Goal: Contribute content: Contribute content

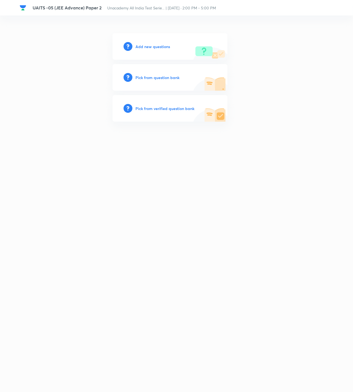
click at [161, 46] on h6 "Add new questions" at bounding box center [153, 47] width 35 height 6
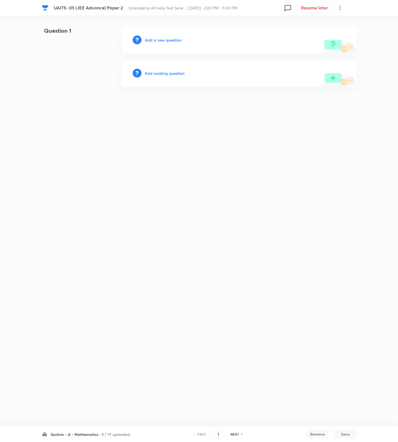
click at [339, 9] on icon at bounding box center [339, 7] width 7 height 7
click at [310, 19] on span "View details" at bounding box center [312, 22] width 54 height 6
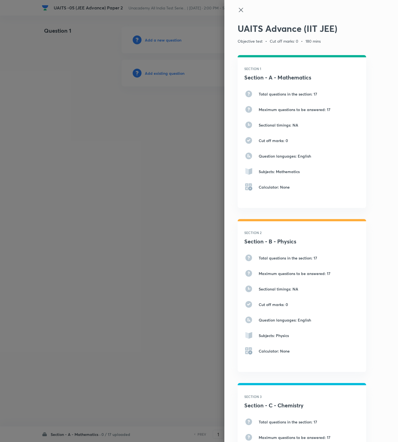
click at [237, 11] on icon at bounding box center [240, 10] width 7 height 7
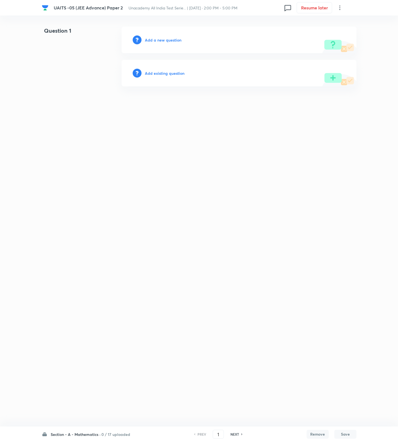
click at [173, 38] on h6 "Add a new question" at bounding box center [163, 40] width 37 height 6
click at [173, 38] on h6 "Choose a question type" at bounding box center [166, 40] width 43 height 6
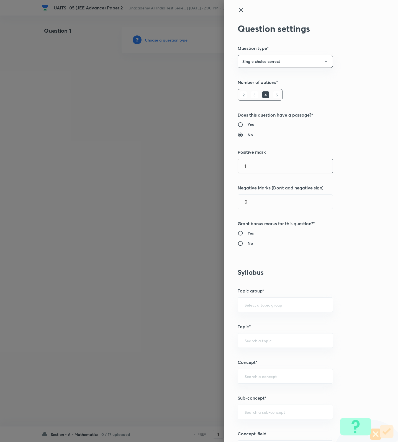
click at [262, 162] on input "1" at bounding box center [285, 166] width 95 height 14
type input "3"
type input "1"
click at [240, 247] on div "Question settings Question type* Single choice correct Number of options* 2 3 4…" at bounding box center [310, 221] width 173 height 442
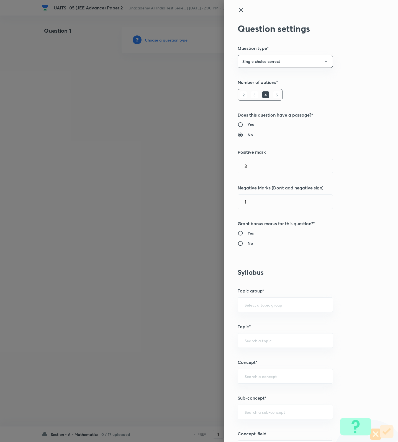
click at [240, 247] on div "Question settings Question type* Single choice correct Number of options* 2 3 4…" at bounding box center [310, 221] width 173 height 442
click at [240, 243] on input "No" at bounding box center [242, 243] width 10 height 6
radio input "true"
click at [249, 392] on input "text" at bounding box center [284, 411] width 81 height 5
paste input "sequences and series"
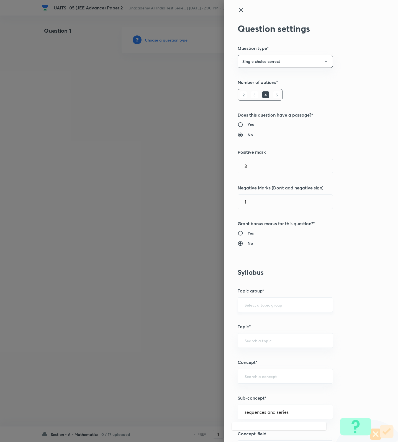
click at [275, 301] on div "​" at bounding box center [284, 304] width 95 height 15
type input "sequences and series"
type input "Mathematics"
click at [259, 333] on div "Question settings Question type* Single choice correct Number of options* 2 3 4…" at bounding box center [310, 221] width 173 height 442
click at [261, 340] on input "text" at bounding box center [284, 340] width 81 height 5
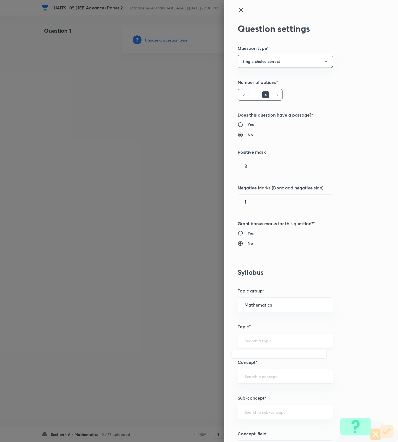
paste input "sequences and series"
type input "sequences and series"
click at [270, 392] on div "​" at bounding box center [284, 411] width 95 height 15
paste input "sequences and series"
click at [264, 392] on input "sequences and series" at bounding box center [284, 411] width 81 height 5
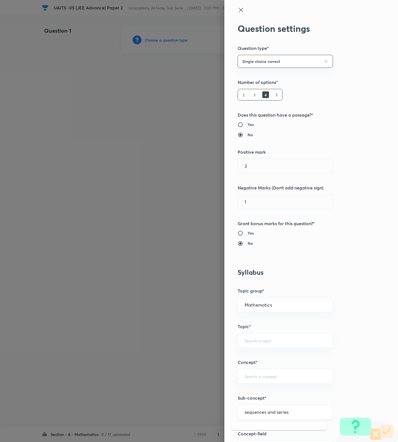
click at [264, 392] on input "sequences and series" at bounding box center [284, 411] width 81 height 5
click at [260, 392] on input "sequences & series" at bounding box center [284, 411] width 81 height 5
click at [268, 380] on li "Sequence introduction" at bounding box center [279, 378] width 94 height 10
type input "Sequence introduction"
type input "Algebra"
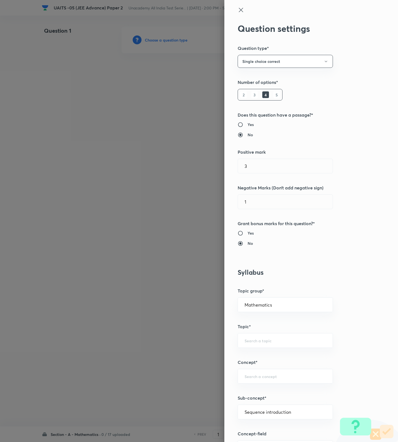
type input "Series & Progressions"
drag, startPoint x: 291, startPoint y: 410, endPoint x: 215, endPoint y: 413, distance: 76.1
click at [215, 392] on div "Question settings Question type* Single choice correct Number of options* 2 3 4…" at bounding box center [199, 221] width 398 height 442
paste input "sequences and series"
click at [266, 392] on input "sequences and series" at bounding box center [284, 411] width 81 height 5
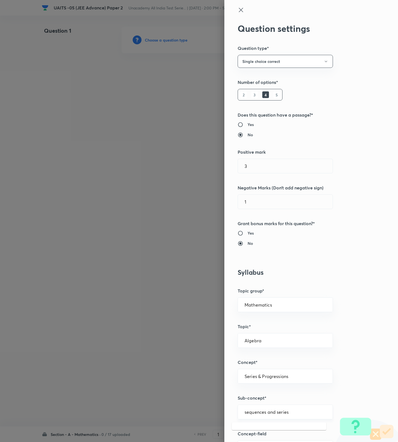
click at [266, 392] on input "sequences and series" at bounding box center [284, 411] width 81 height 5
click at [268, 392] on div "sequence & series ​" at bounding box center [284, 411] width 95 height 15
click at [274, 392] on div "sequence & series ​" at bounding box center [284, 411] width 95 height 15
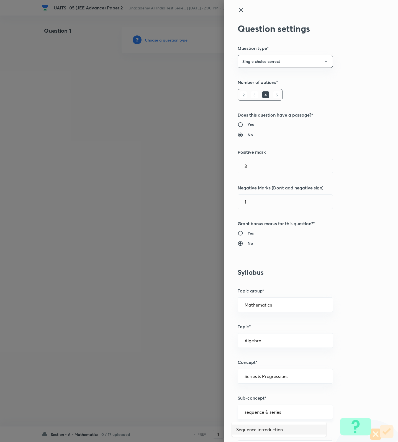
click at [274, 392] on div "sequence & series ​" at bounding box center [284, 411] width 95 height 15
type input "Sequence introduction"
click at [237, 12] on icon at bounding box center [240, 10] width 7 height 7
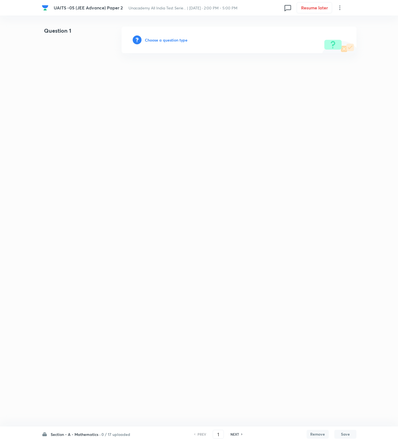
click at [173, 41] on h6 "Choose a question type" at bounding box center [166, 40] width 43 height 6
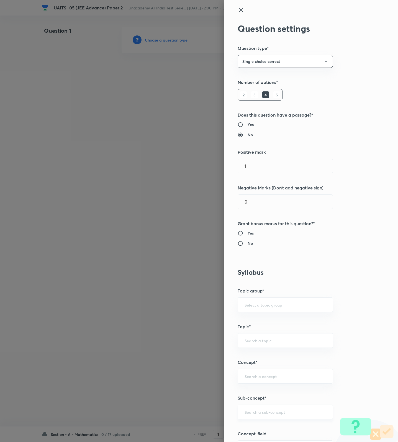
click at [251, 392] on div "​" at bounding box center [284, 411] width 95 height 15
paste input "sequence & series"
click at [258, 383] on li "Sequence & Series" at bounding box center [279, 388] width 94 height 10
type input "Sequence & Series"
type input "Mathematics"
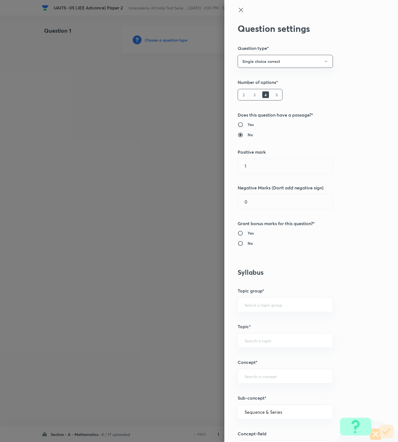
type input "Sequence & Series"
click at [252, 165] on input "1" at bounding box center [285, 166] width 95 height 14
type input "3"
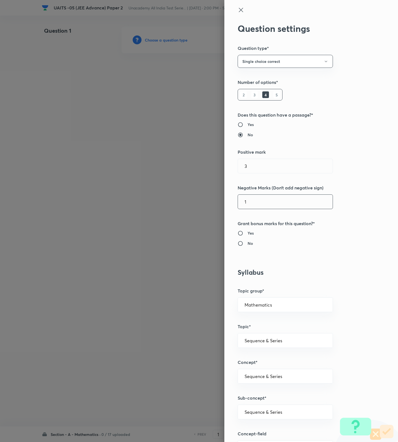
type input "1"
click at [247, 245] on h6 "No" at bounding box center [249, 243] width 5 height 6
click at [243, 245] on input "No" at bounding box center [242, 243] width 10 height 6
radio input "true"
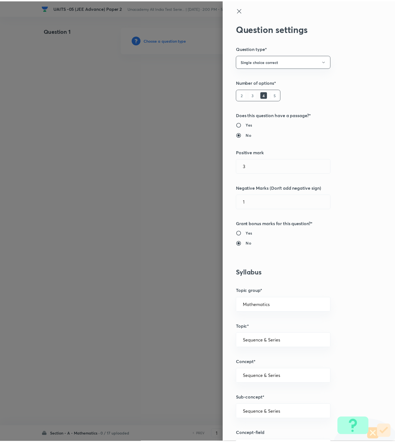
scroll to position [351, 0]
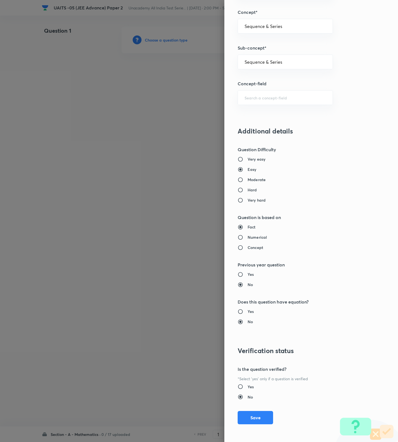
click at [253, 180] on h6 "Moderate" at bounding box center [256, 180] width 18 height 6
click at [247, 180] on input "Moderate" at bounding box center [242, 180] width 10 height 6
radio input "true"
radio input "false"
click at [247, 392] on button "Save" at bounding box center [254, 416] width 35 height 13
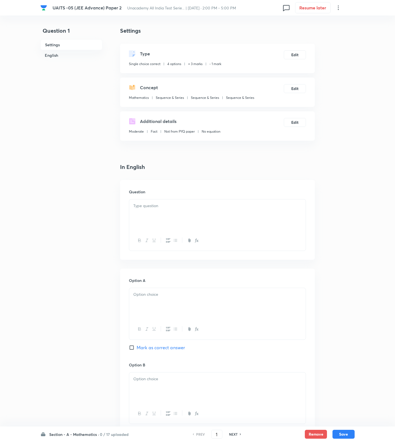
click at [213, 209] on div at bounding box center [217, 214] width 177 height 31
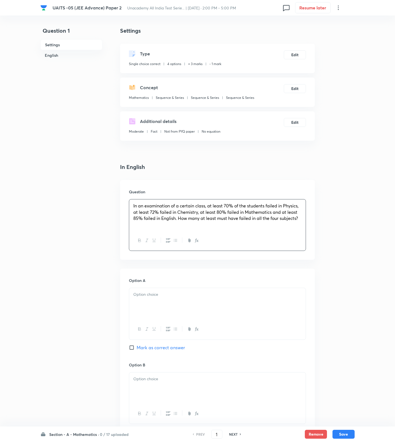
click at [201, 309] on div at bounding box center [217, 303] width 177 height 31
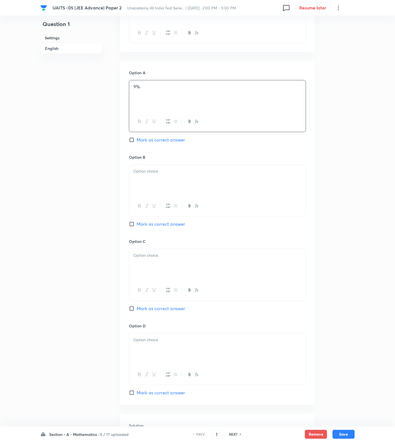
click at [171, 171] on div at bounding box center [217, 180] width 177 height 31
click at [177, 264] on div at bounding box center [217, 264] width 177 height 31
click at [197, 355] on div at bounding box center [217, 348] width 177 height 31
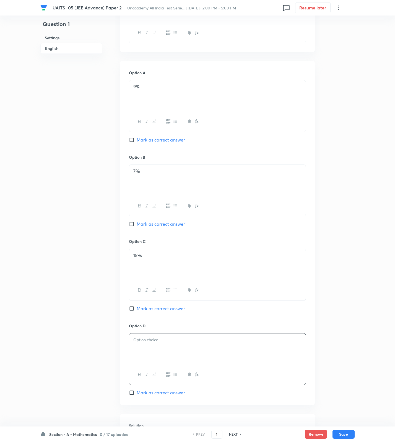
click at [181, 355] on div at bounding box center [217, 348] width 177 height 31
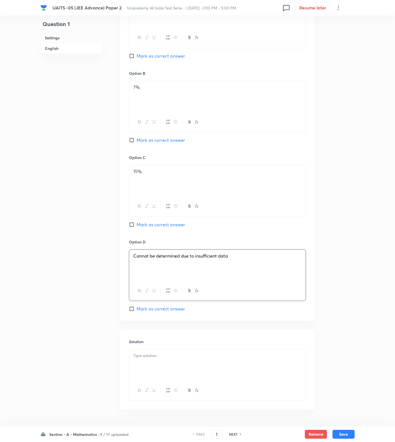
scroll to position [309, 0]
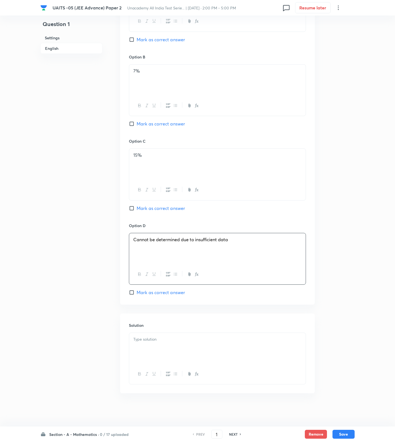
click at [175, 352] on div at bounding box center [217, 348] width 177 height 31
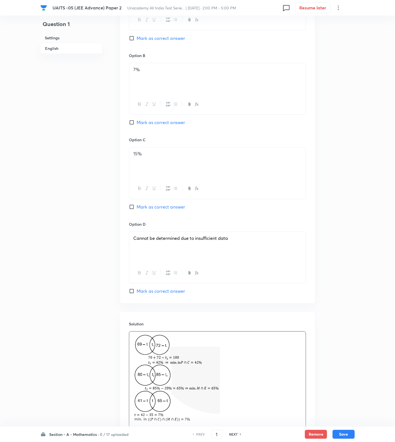
click at [167, 123] on span "Mark as correct answer" at bounding box center [161, 122] width 48 height 7
click at [137, 123] on input "Mark as correct answer" at bounding box center [133, 123] width 8 height 6
checkbox input "true"
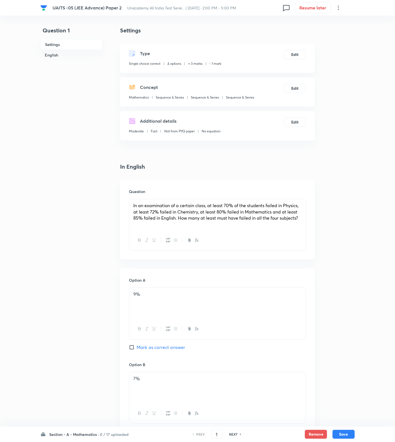
scroll to position [0, 0]
click at [340, 392] on div "Section - A - Mathematics · 0 / 17 uploaded PREV 1 ​ NEXT Remove Save" at bounding box center [197, 433] width 314 height 15
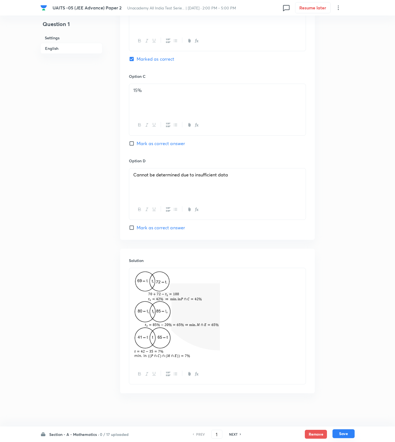
click at [344, 392] on button "Save" at bounding box center [344, 433] width 22 height 9
type input "2"
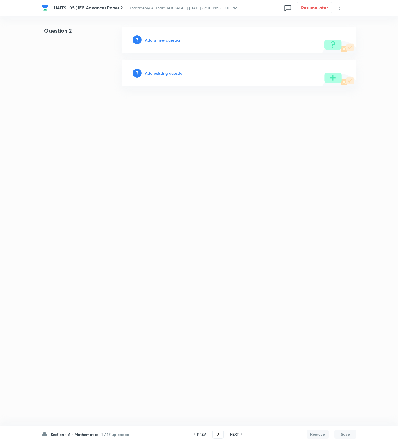
click at [159, 41] on h6 "Add a new question" at bounding box center [163, 40] width 37 height 6
click at [159, 41] on h6 "Choose a question type" at bounding box center [166, 40] width 43 height 6
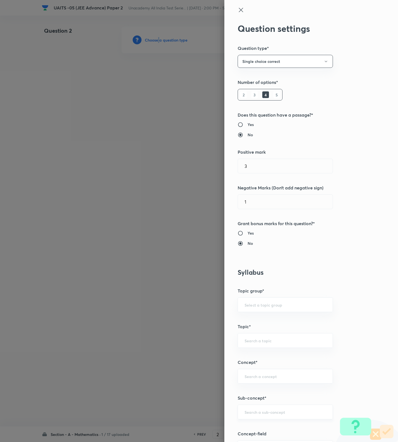
click at [261, 392] on div "​" at bounding box center [284, 411] width 95 height 15
paste input "Fundamentals of Mathematics"
click at [265, 392] on input "Fundamentals of Mathematics" at bounding box center [284, 411] width 81 height 5
type input "Fundamentals of Mathematics"
type input "Mathematics"
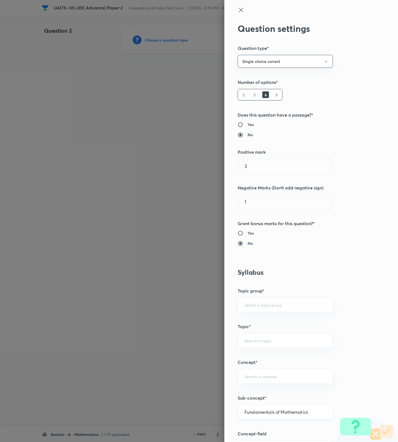
type input "Fundamental of Mathematics"
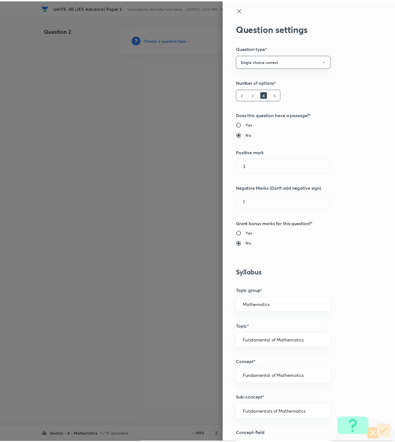
scroll to position [351, 0]
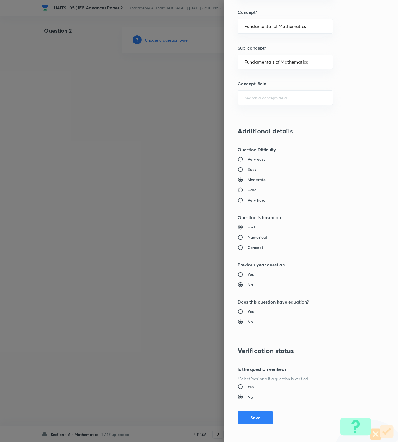
click at [247, 189] on h6 "Hard" at bounding box center [251, 190] width 9 height 6
click at [243, 189] on input "Hard" at bounding box center [242, 190] width 10 height 6
radio input "true"
radio input "false"
click at [256, 392] on button "Save" at bounding box center [254, 416] width 35 height 13
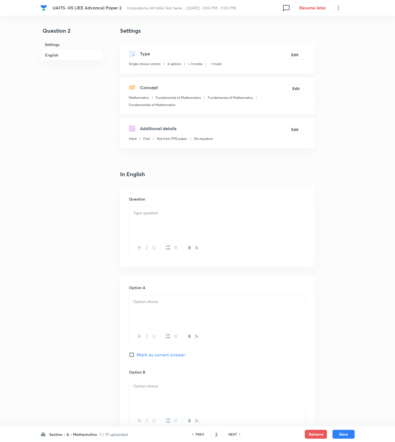
click at [304, 229] on div at bounding box center [217, 221] width 177 height 31
click at [334, 224] on div "Question 2 Settings English Settings Type Single choice correct 4 options + 3 m…" at bounding box center [197, 378] width 314 height 703
click at [277, 222] on div at bounding box center [217, 221] width 177 height 31
click at [209, 309] on div at bounding box center [217, 310] width 177 height 31
click at [225, 384] on p at bounding box center [217, 386] width 168 height 6
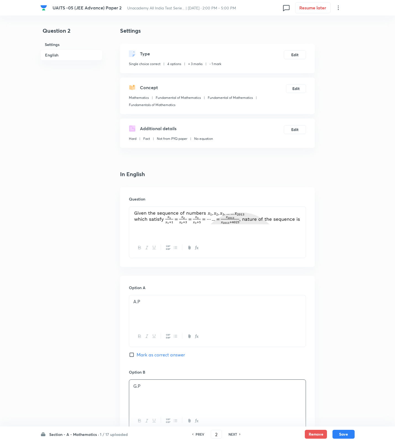
scroll to position [207, 0]
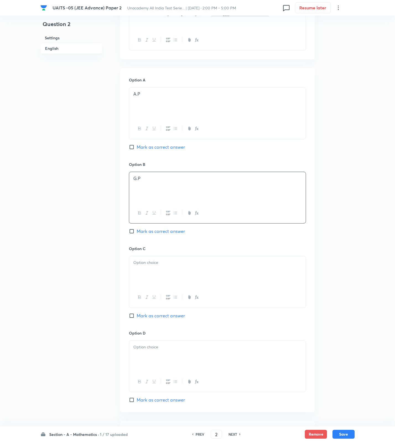
click at [166, 276] on div at bounding box center [217, 271] width 177 height 31
click at [169, 353] on div at bounding box center [217, 355] width 177 height 31
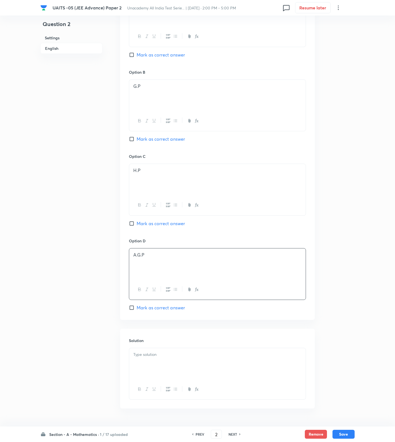
scroll to position [316, 0]
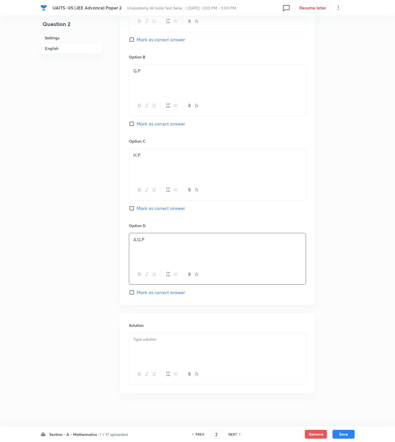
click at [223, 345] on div at bounding box center [217, 348] width 177 height 31
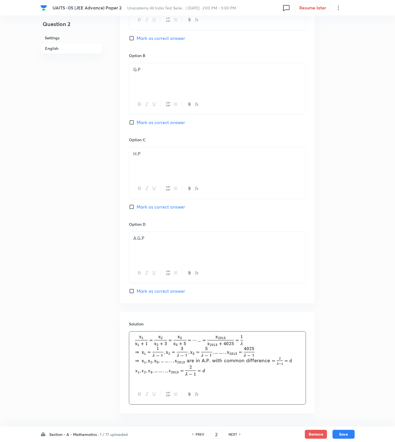
scroll to position [109, 0]
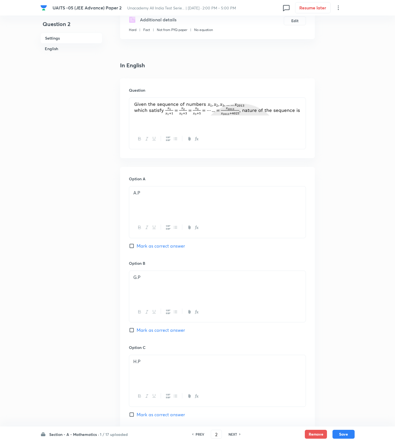
click at [170, 247] on span "Mark as correct answer" at bounding box center [161, 245] width 48 height 7
click at [137, 247] on input "Mark as correct answer" at bounding box center [133, 246] width 8 height 6
checkbox input "true"
click at [344, 392] on div "Section - A - Mathematics · 1 / 17 uploaded PREV 2 ​ NEXT Remove Save" at bounding box center [197, 433] width 314 height 15
click at [347, 392] on button "Save" at bounding box center [344, 433] width 22 height 9
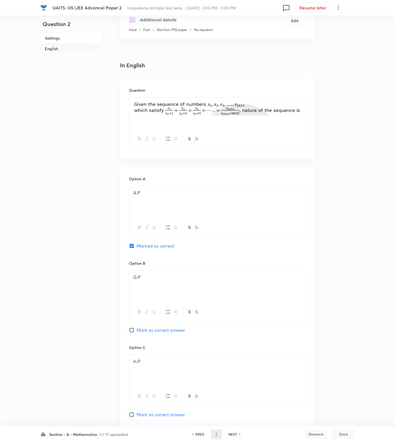
type input "3"
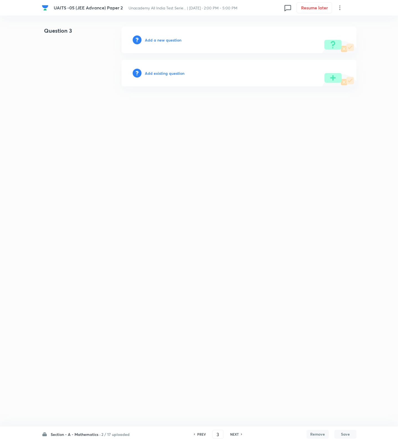
click at [155, 42] on div "Add a new question" at bounding box center [238, 40] width 235 height 27
click at [155, 41] on h6 "Add a new question" at bounding box center [163, 40] width 37 height 6
click at [155, 41] on h6 "Choose a question type" at bounding box center [166, 40] width 43 height 6
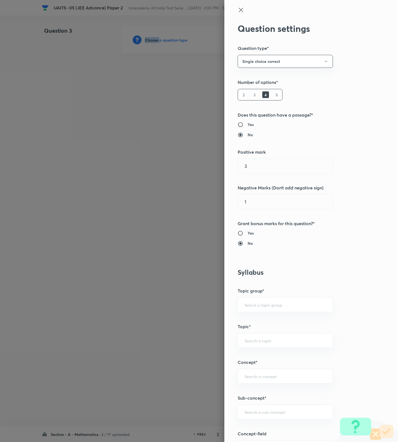
scroll to position [207, 0]
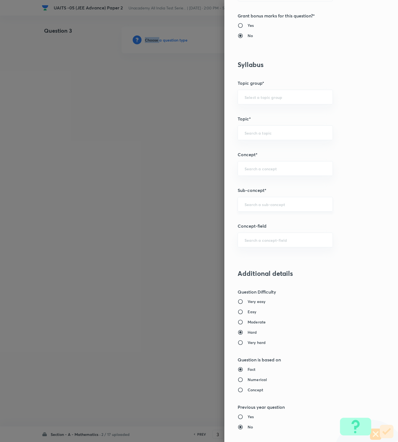
click at [269, 202] on div "​" at bounding box center [284, 204] width 95 height 15
type input ";"
paste input "sequences and series"
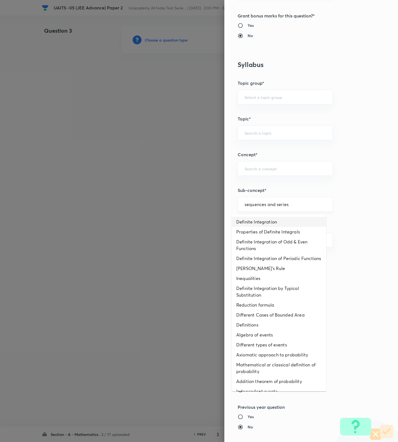
click at [267, 207] on input "sequences and series" at bounding box center [284, 203] width 81 height 5
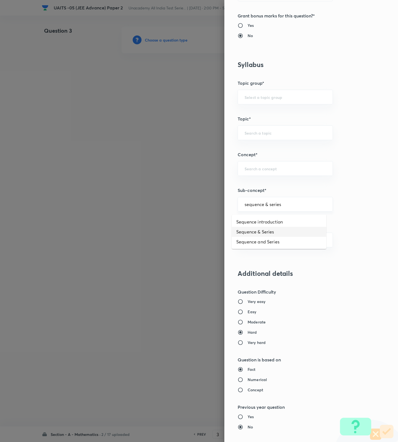
type input "Sequence & Series"
type input "Mathematics"
type input "Sequence & Series"
drag, startPoint x: 249, startPoint y: 321, endPoint x: 250, endPoint y: 325, distance: 3.4
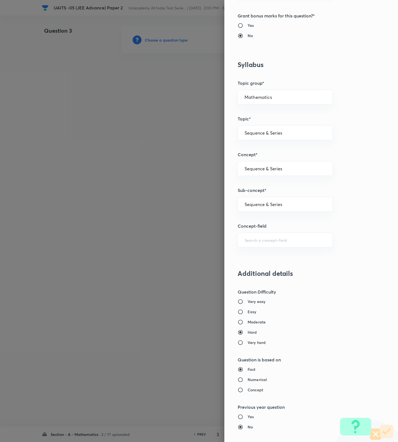
click at [249, 322] on h6 "Moderate" at bounding box center [256, 322] width 18 height 6
click at [247, 322] on input "Moderate" at bounding box center [242, 322] width 10 height 6
radio input "true"
radio input "false"
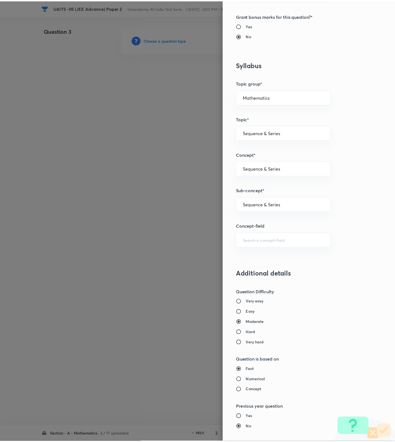
scroll to position [351, 0]
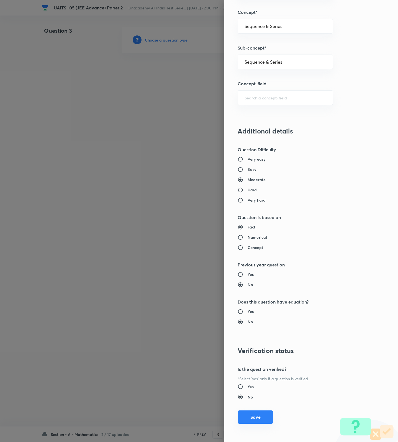
click at [243, 392] on button "Save" at bounding box center [254, 416] width 35 height 13
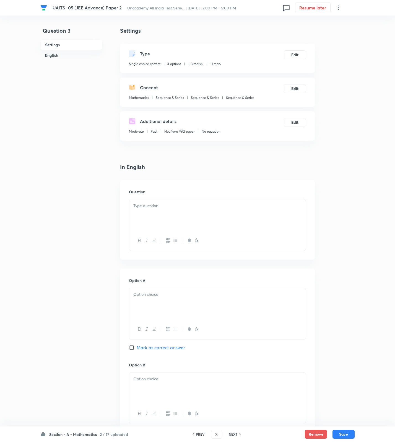
click at [284, 203] on p at bounding box center [217, 206] width 168 height 6
click at [192, 304] on div at bounding box center [217, 303] width 177 height 31
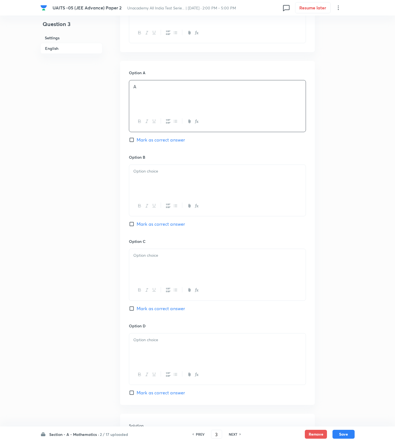
click at [168, 198] on div at bounding box center [217, 206] width 177 height 20
drag, startPoint x: 166, startPoint y: 173, endPoint x: 166, endPoint y: 183, distance: 10.0
click at [166, 173] on p at bounding box center [217, 171] width 168 height 6
click at [165, 240] on h6 "Option C" at bounding box center [217, 241] width 177 height 6
click at [164, 266] on div at bounding box center [217, 264] width 177 height 31
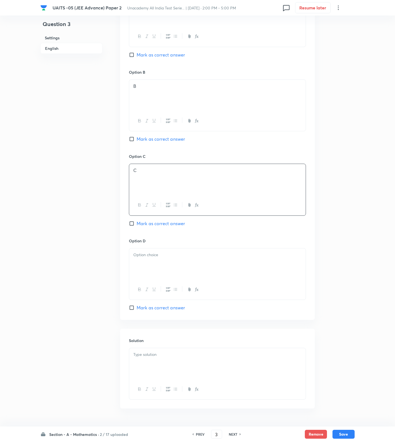
scroll to position [309, 0]
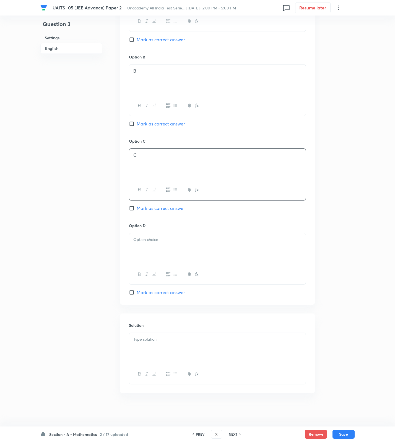
click at [149, 248] on div at bounding box center [217, 248] width 177 height 31
click at [198, 358] on div at bounding box center [217, 348] width 177 height 31
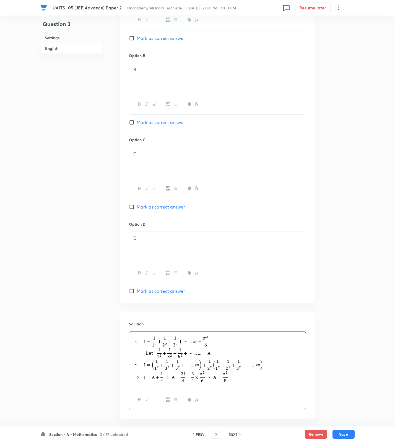
click at [170, 204] on span "Mark as correct answer" at bounding box center [161, 206] width 48 height 7
click at [137, 204] on input "Mark as correct answer" at bounding box center [133, 207] width 8 height 6
checkbox input "true"
click at [347, 392] on button "Save" at bounding box center [344, 433] width 22 height 9
type input "4"
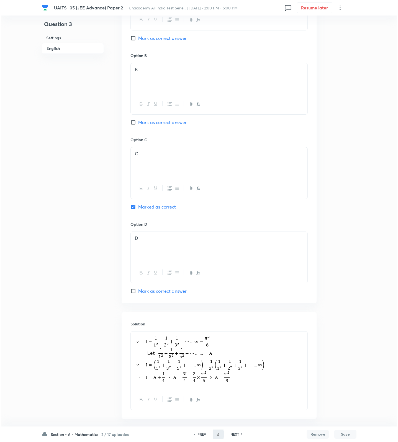
scroll to position [0, 0]
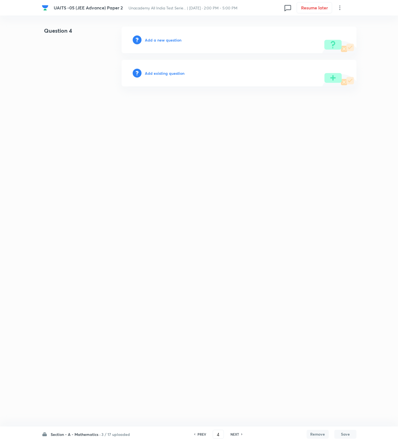
click at [158, 41] on h6 "Add a new question" at bounding box center [163, 40] width 37 height 6
click at [158, 41] on h6 "Choose a question type" at bounding box center [166, 40] width 43 height 6
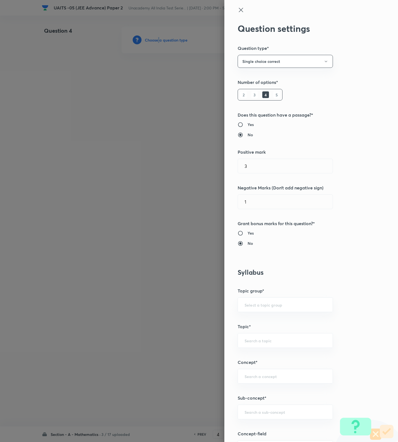
scroll to position [207, 0]
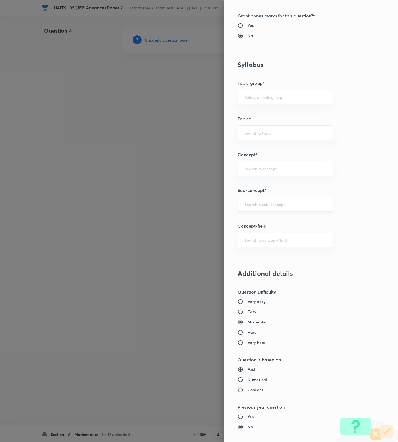
click at [265, 211] on div "​" at bounding box center [284, 204] width 95 height 15
paste input "Logarithms"
type input "Properties/Fundamental Laws of Logarithms"
type input "Mathematics"
type input "Algebra"
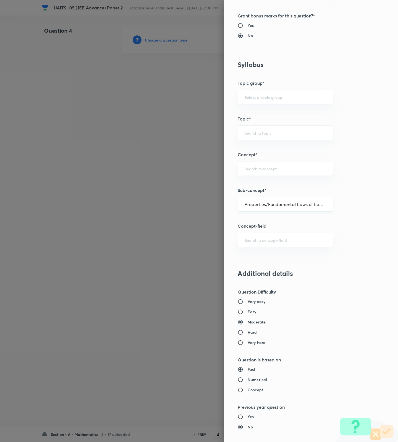
type input "Logarithm & its Applications"
click at [248, 334] on h6 "Hard" at bounding box center [251, 332] width 9 height 6
click at [247, 334] on input "Hard" at bounding box center [242, 332] width 10 height 6
radio input "true"
radio input "false"
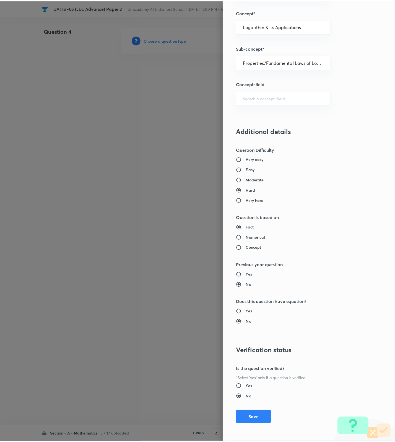
scroll to position [351, 0]
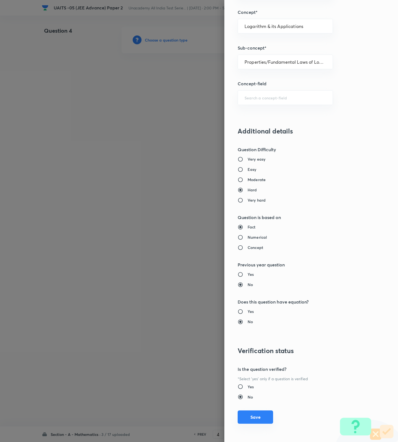
drag, startPoint x: 255, startPoint y: 417, endPoint x: 252, endPoint y: 417, distance: 3.0
click at [255, 392] on button "Save" at bounding box center [254, 416] width 35 height 13
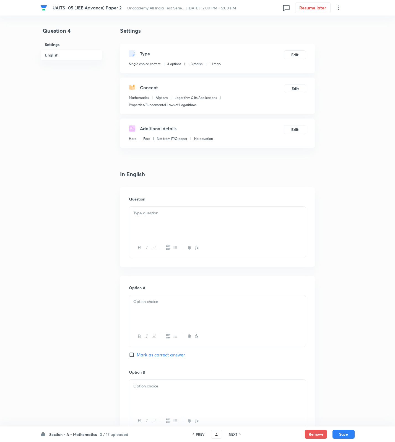
click at [189, 236] on div at bounding box center [217, 221] width 177 height 31
click at [286, 210] on p at bounding box center [217, 213] width 168 height 6
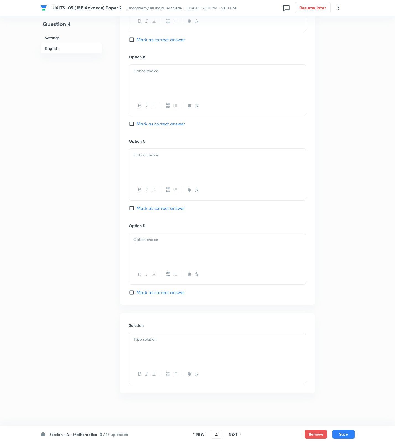
click at [195, 354] on div at bounding box center [217, 348] width 177 height 31
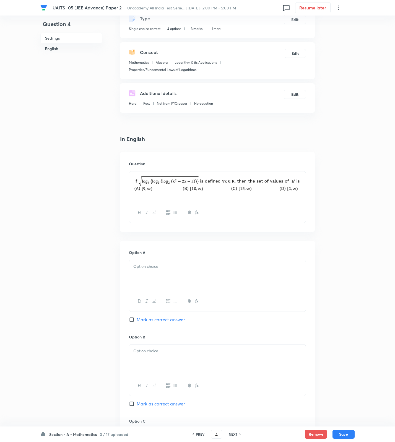
scroll to position [0, 0]
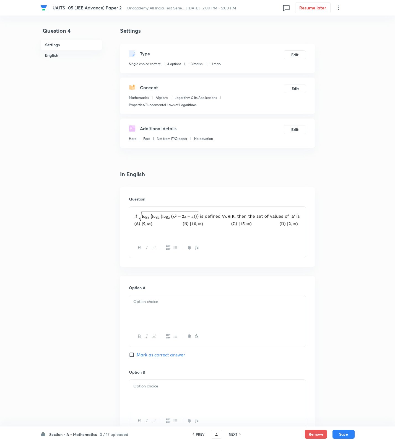
click at [146, 309] on div at bounding box center [217, 310] width 177 height 31
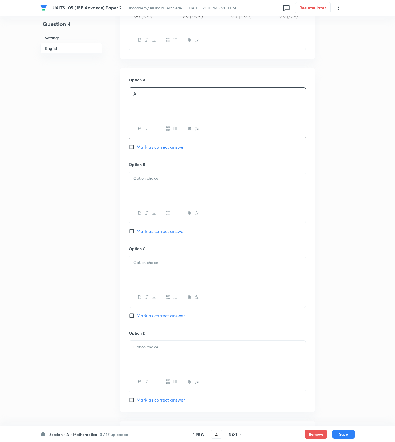
click at [155, 149] on span "Mark as correct answer" at bounding box center [161, 147] width 48 height 7
click at [137, 149] on input "Mark as correct answer" at bounding box center [133, 147] width 8 height 6
checkbox input "true"
click at [159, 204] on div at bounding box center [217, 213] width 177 height 20
click at [164, 181] on p at bounding box center [217, 178] width 168 height 6
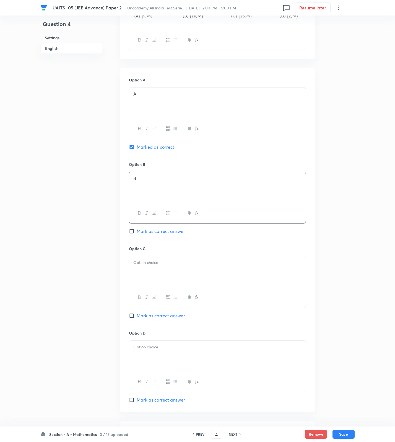
click at [154, 266] on p at bounding box center [217, 262] width 168 height 6
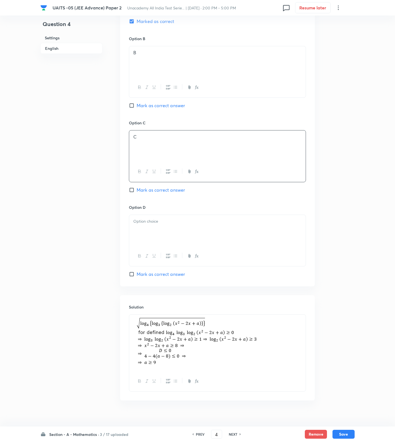
scroll to position [342, 0]
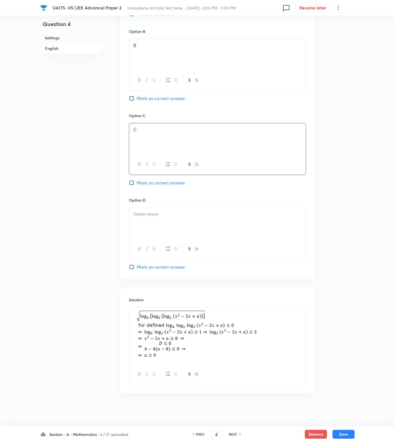
click at [162, 222] on div at bounding box center [217, 222] width 177 height 31
click at [342, 392] on button "Save" at bounding box center [344, 433] width 22 height 9
type input "5"
